Goal: Task Accomplishment & Management: Manage account settings

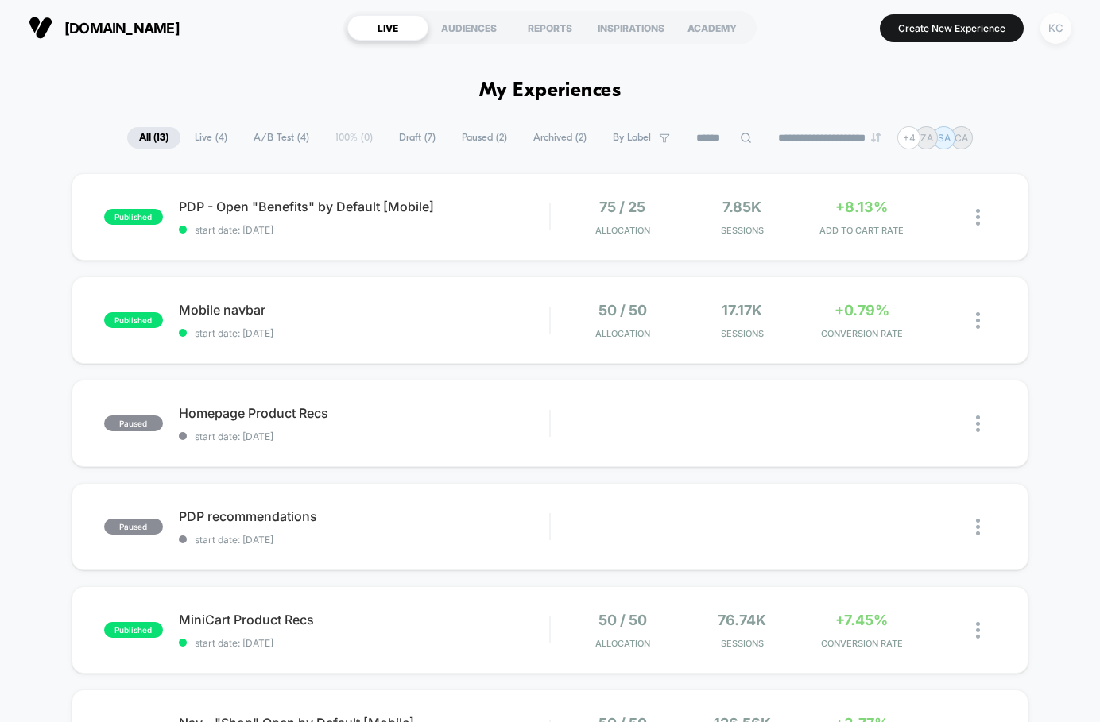
click at [766, 25] on div "KC" at bounding box center [1055, 28] width 31 height 31
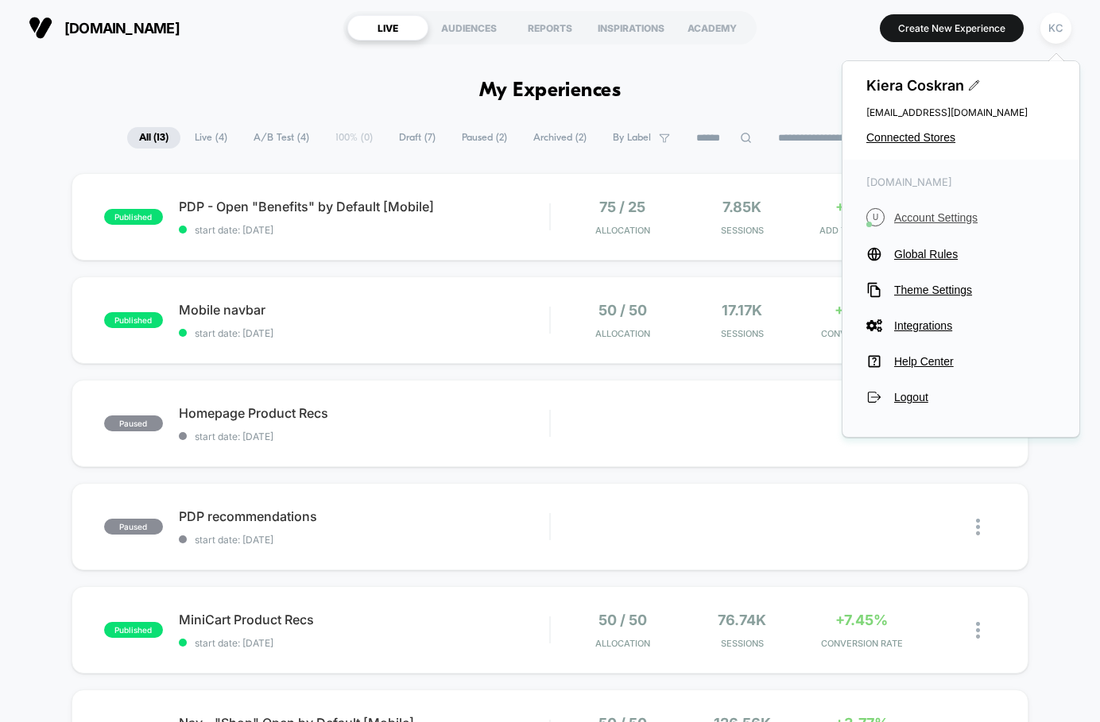
click at [766, 219] on span "Account Settings" at bounding box center [974, 217] width 161 height 13
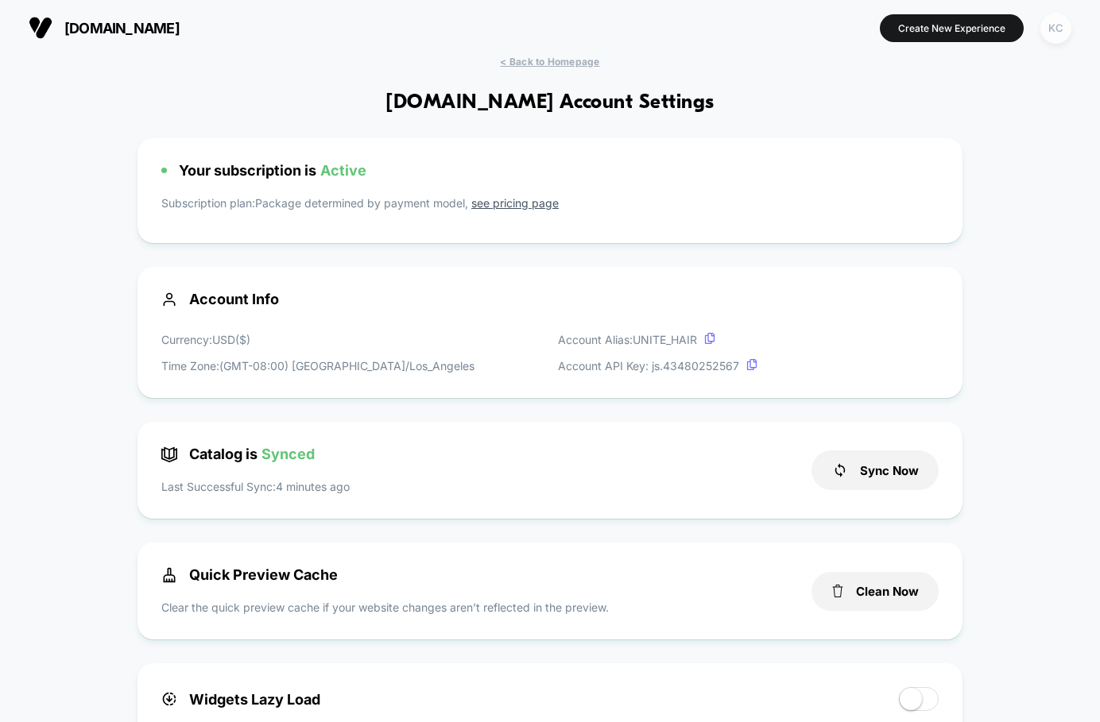
click at [766, 29] on div "KC" at bounding box center [1055, 28] width 31 height 31
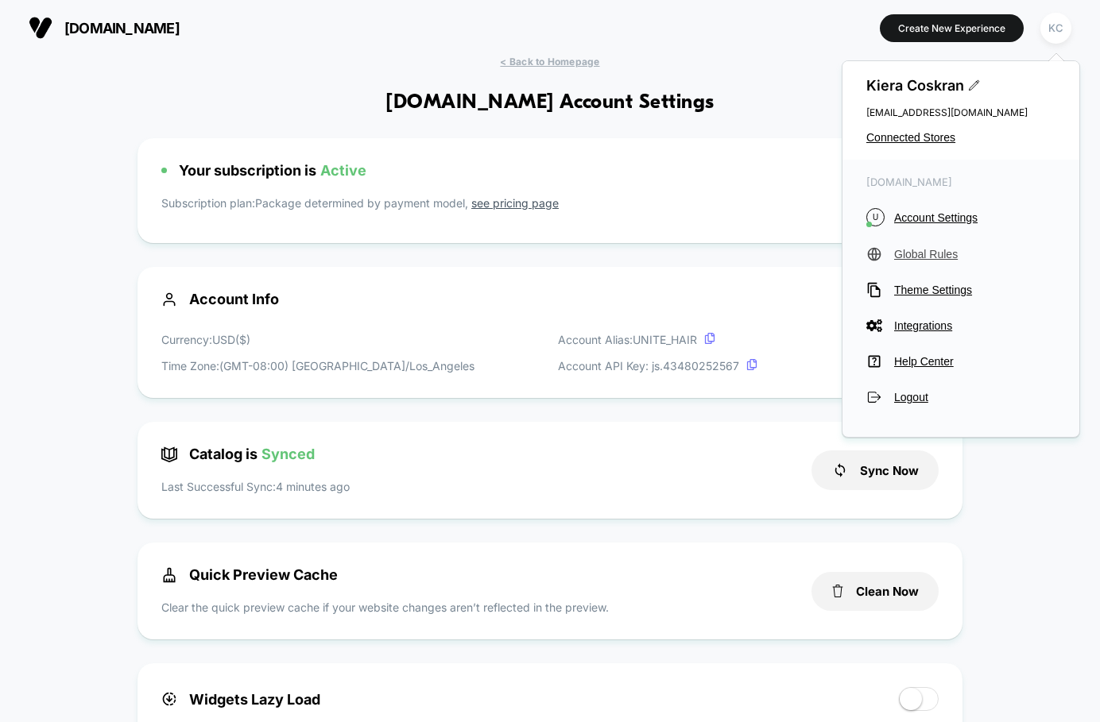
click at [766, 253] on span "Global Rules" at bounding box center [974, 254] width 161 height 13
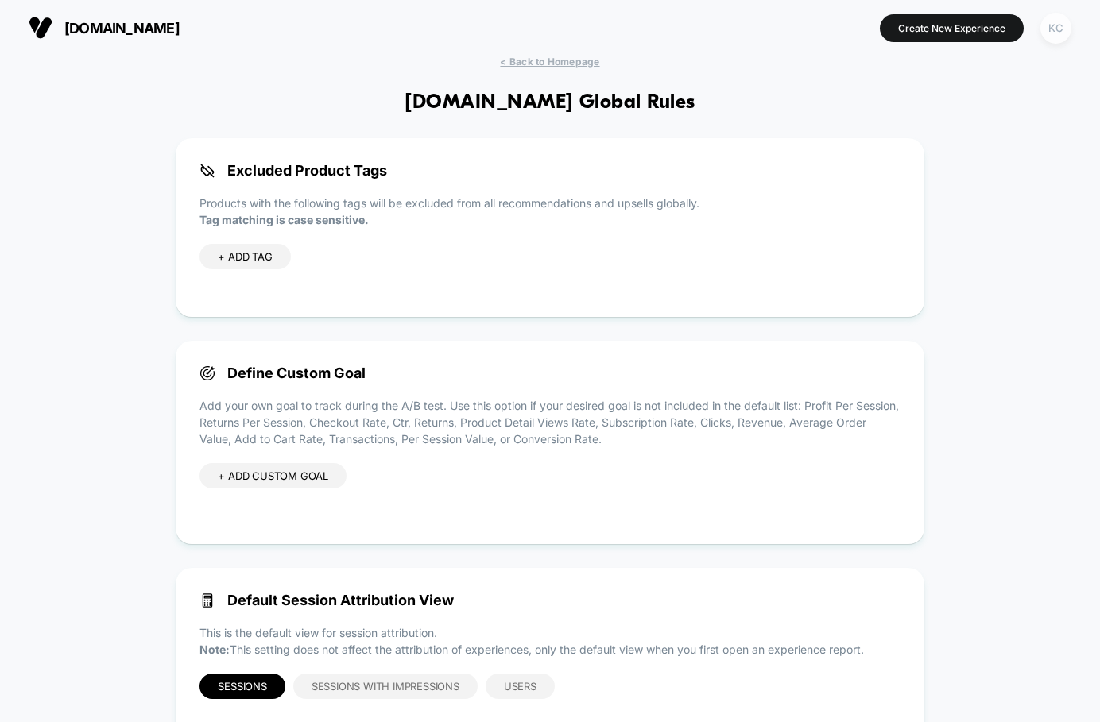
click at [766, 29] on div "KC" at bounding box center [1055, 28] width 31 height 31
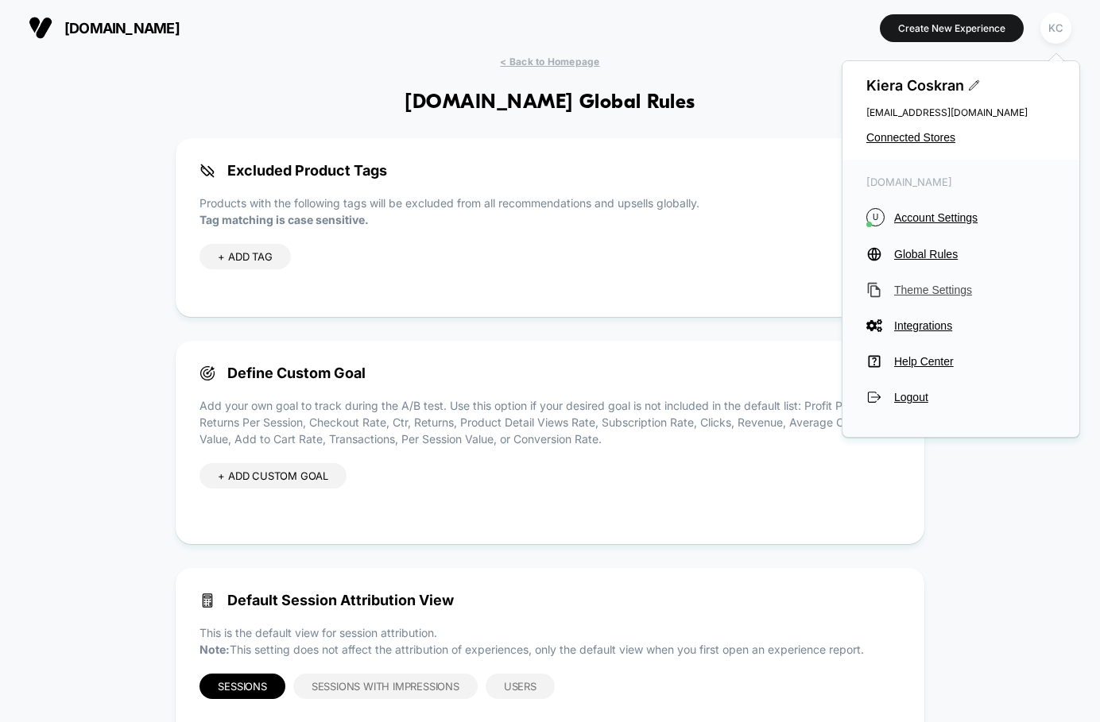
click at [766, 292] on span "Theme Settings" at bounding box center [974, 290] width 161 height 13
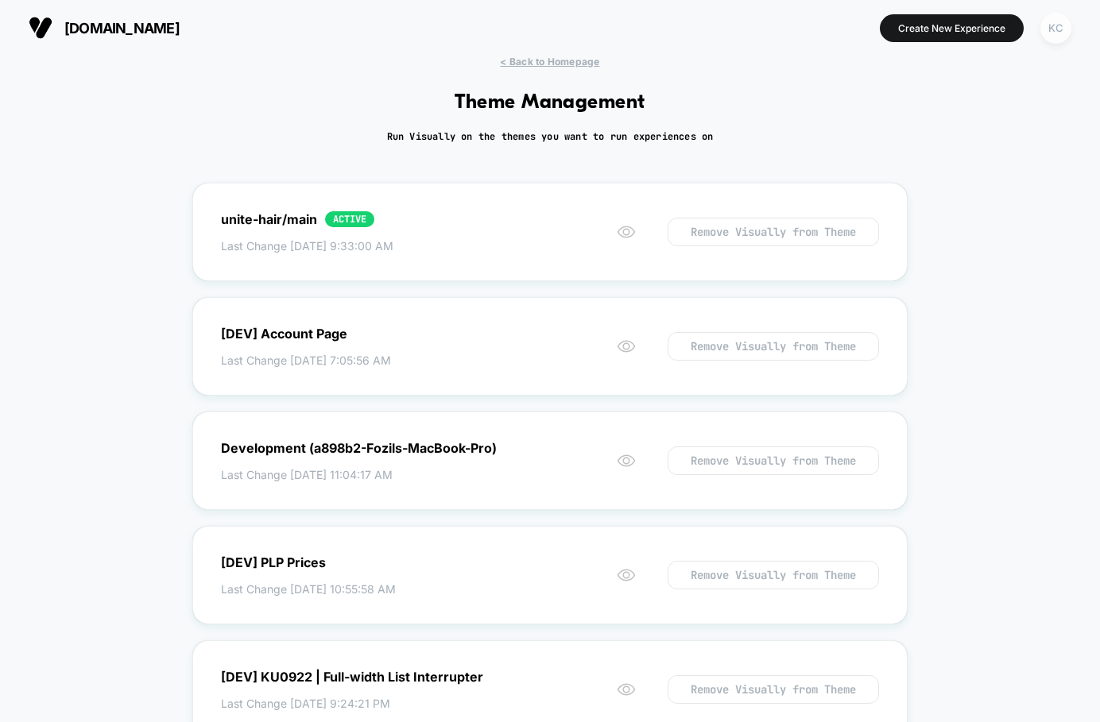
click at [766, 17] on div "KC" at bounding box center [1055, 28] width 31 height 31
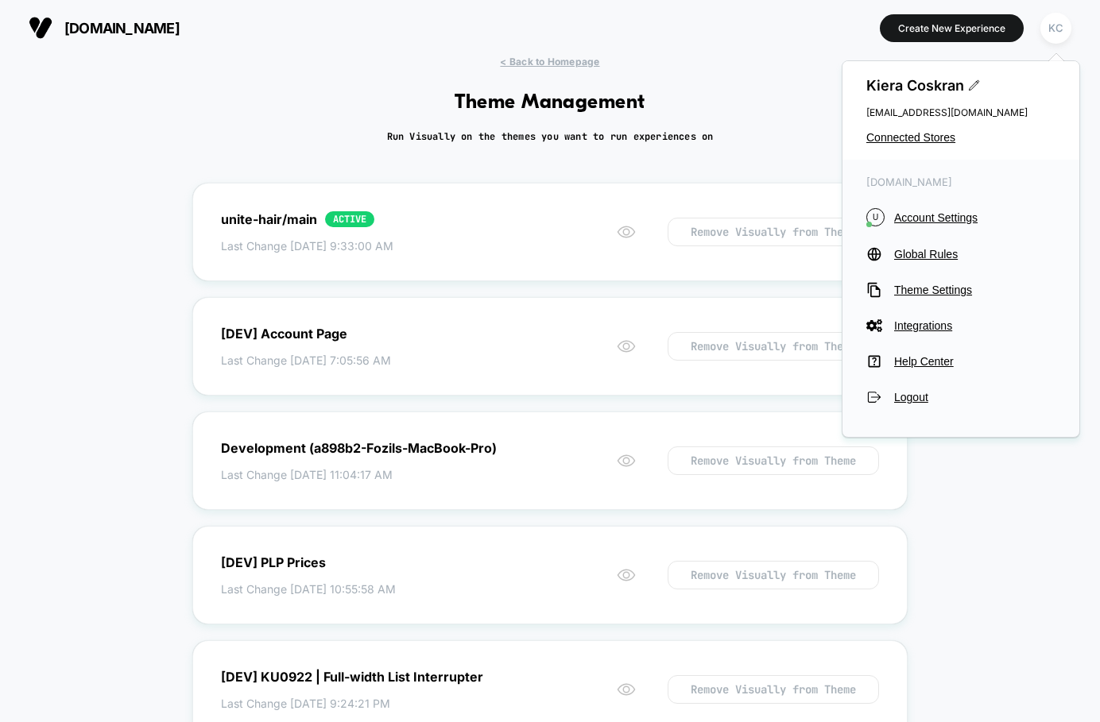
click at [766, 509] on div "< Back to Homepage Theme Management Run Visually on the themes you want to run …" at bounding box center [550, 609] width 1100 height 1106
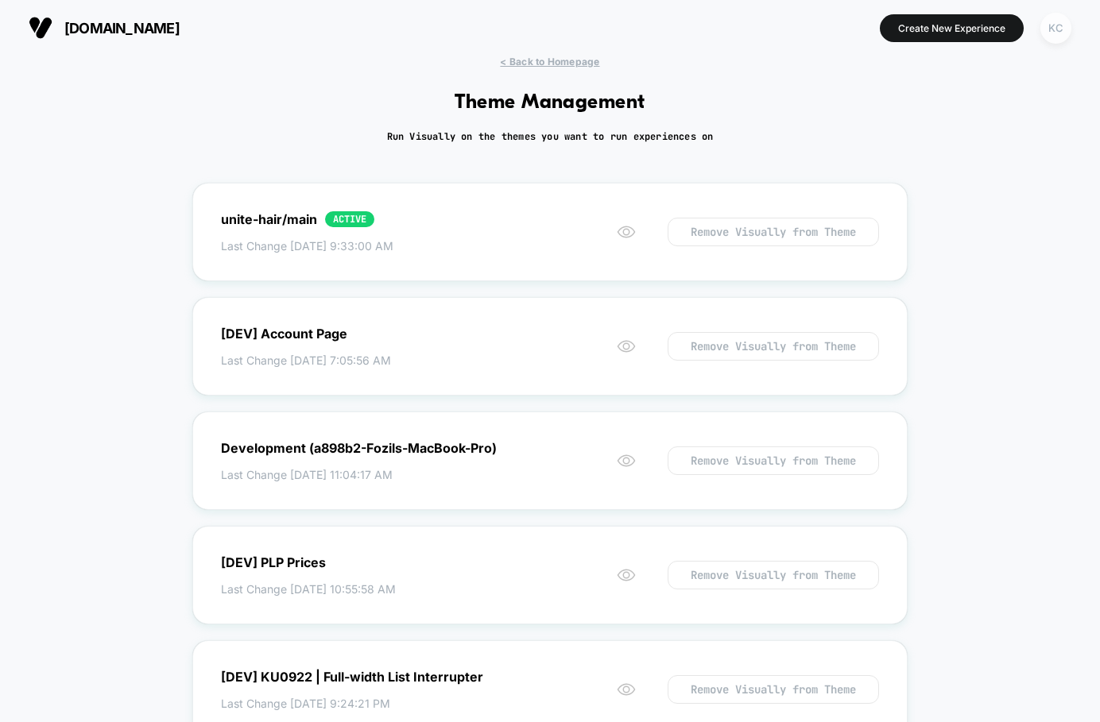
click at [766, 30] on div "KC" at bounding box center [1055, 28] width 31 height 31
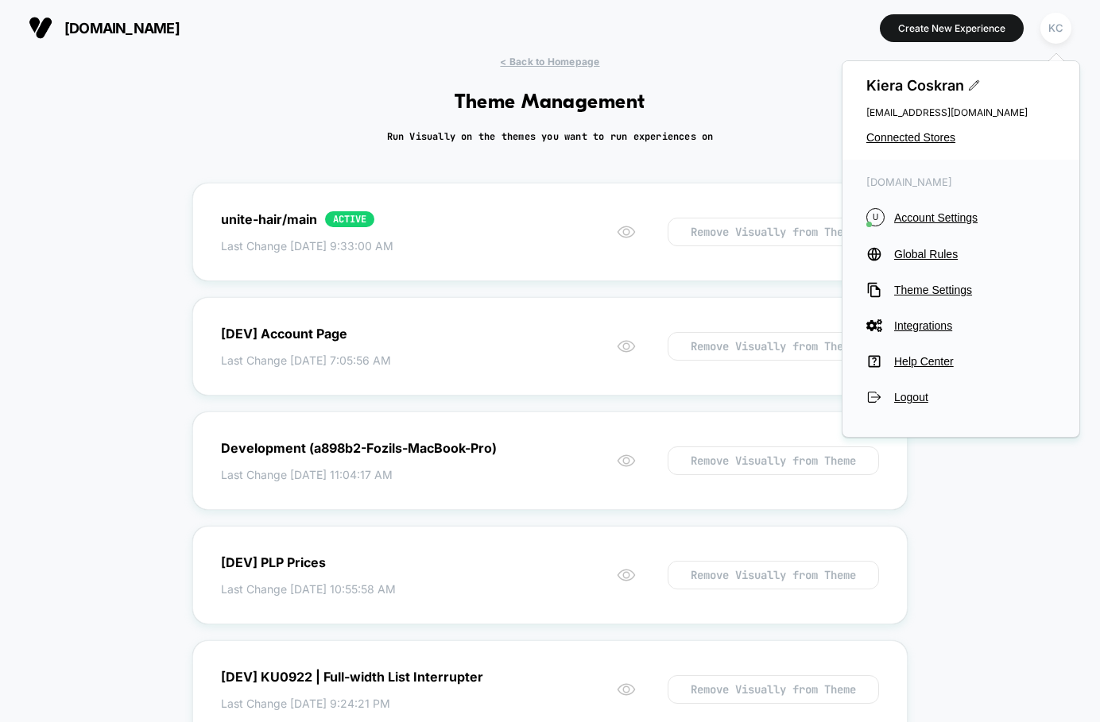
click at [766, 568] on div "< Back to Homepage Theme Management Run Visually on the themes you want to run …" at bounding box center [550, 609] width 1100 height 1106
